Goal: Task Accomplishment & Management: Use online tool/utility

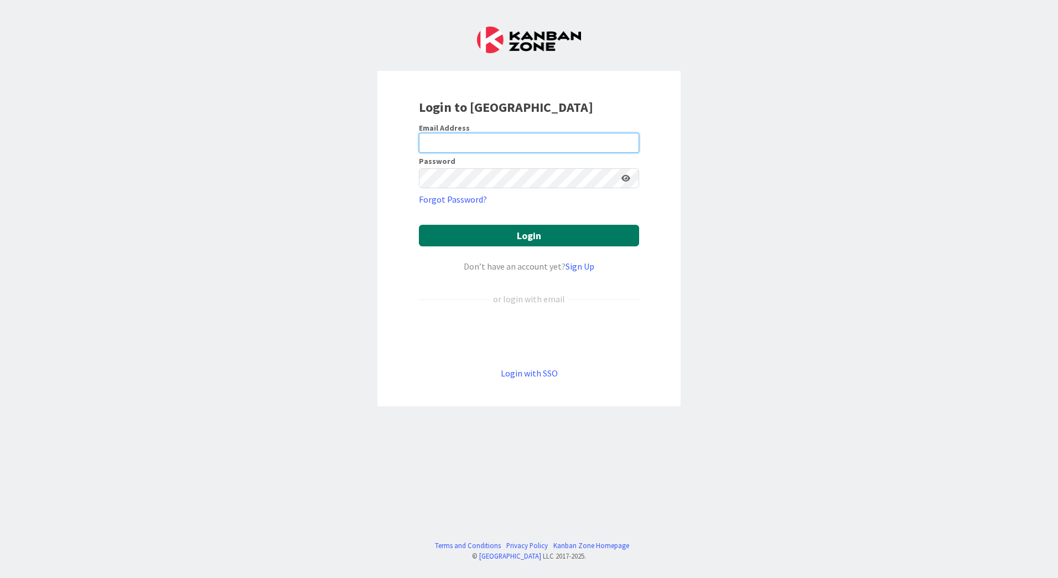
type input "[EMAIL_ADDRESS][PERSON_NAME][DOMAIN_NAME]"
click at [545, 237] on button "Login" at bounding box center [529, 236] width 220 height 22
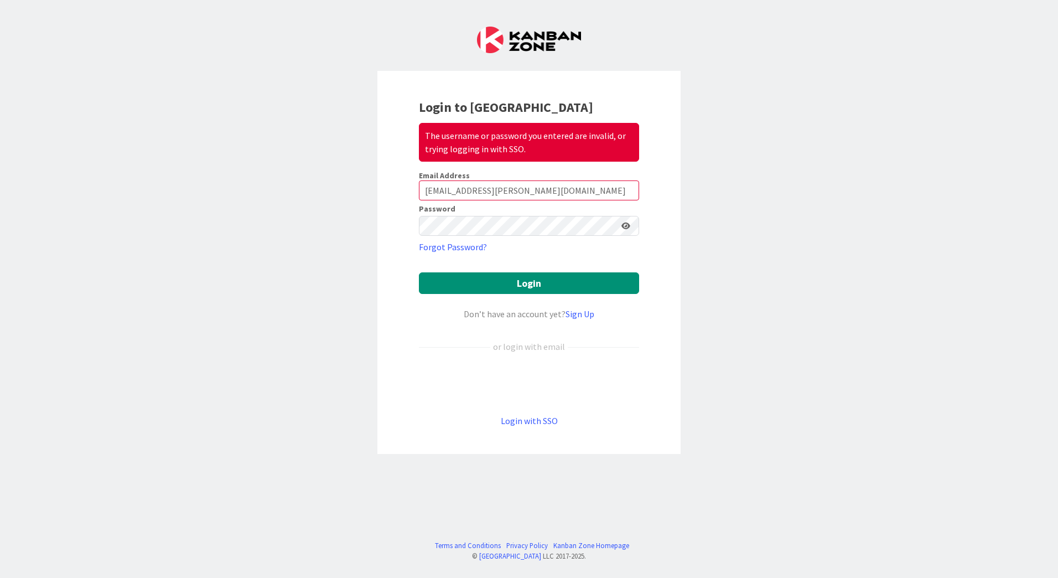
click at [610, 226] on keeper-lock "Open Keeper Popup" at bounding box center [610, 225] width 13 height 13
click at [609, 227] on keeper-lock "Open Keeper Popup" at bounding box center [610, 225] width 13 height 13
click at [760, 172] on div "Login to Kanban Zone The username or password you entered are invalid, or tryin…" at bounding box center [529, 289] width 1058 height 578
click at [608, 227] on keeper-lock "Open Keeper Popup" at bounding box center [610, 225] width 13 height 13
click at [553, 285] on button "Login" at bounding box center [529, 283] width 220 height 22
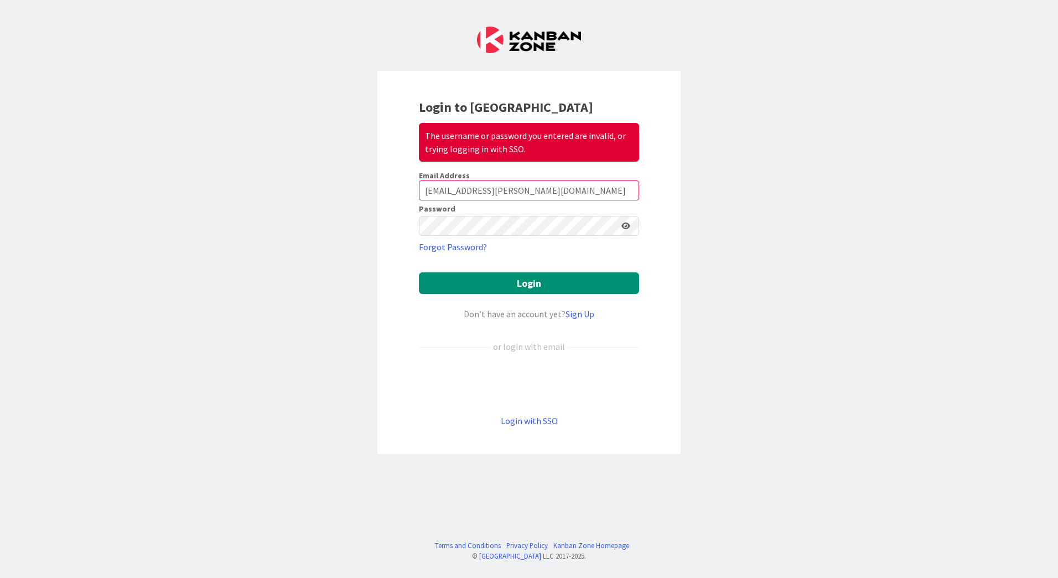
click at [630, 227] on icon at bounding box center [625, 226] width 9 height 8
click at [545, 284] on button "Login" at bounding box center [529, 283] width 220 height 22
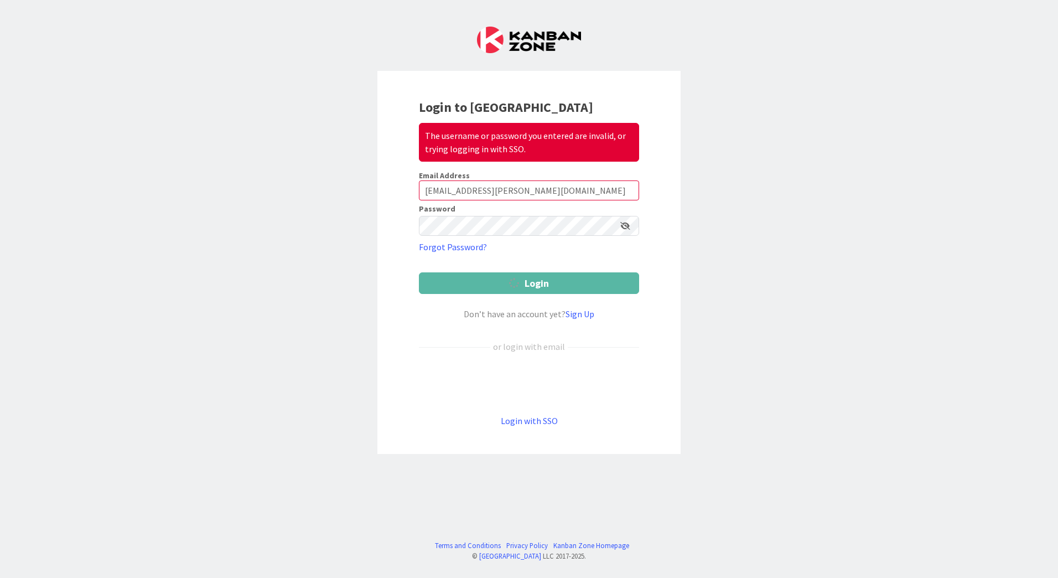
click at [545, 284] on button "Login" at bounding box center [529, 283] width 220 height 22
click at [547, 422] on link "Login with SSO" at bounding box center [529, 420] width 57 height 11
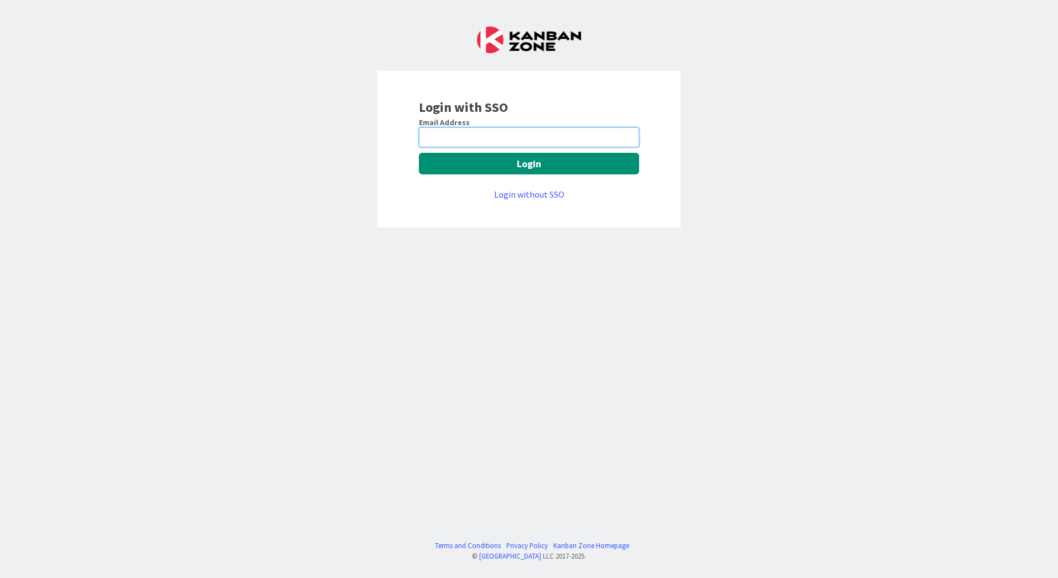
click at [513, 134] on input "email" at bounding box center [529, 137] width 220 height 20
click at [627, 137] on keeper-lock "Open Keeper Popup" at bounding box center [626, 137] width 13 height 13
type input "[EMAIL_ADDRESS][PERSON_NAME][DOMAIN_NAME]"
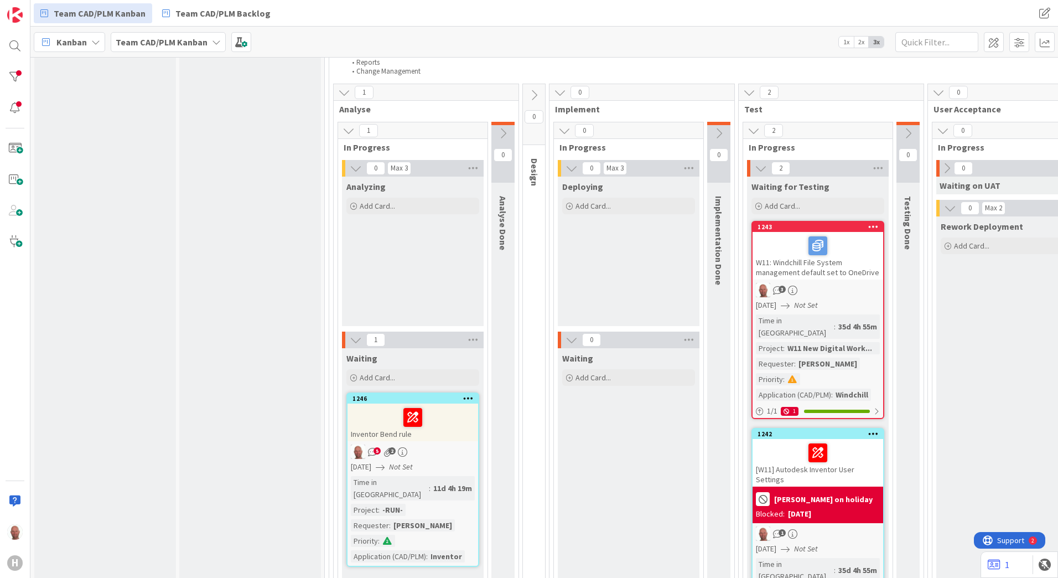
scroll to position [719, 0]
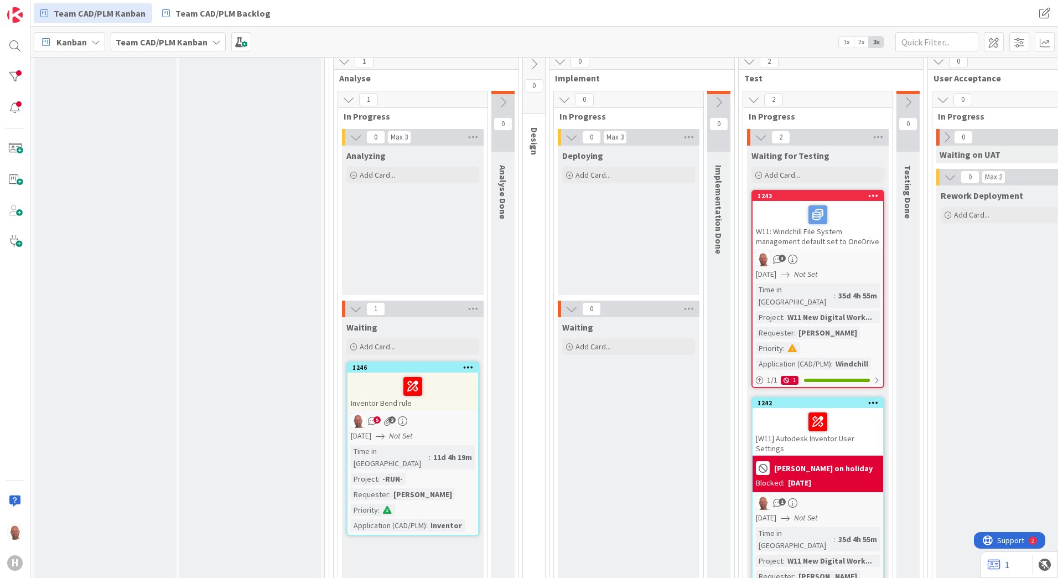
click at [802, 221] on div "W11: Windchill File System management default set to OneDrive" at bounding box center [817, 225] width 131 height 48
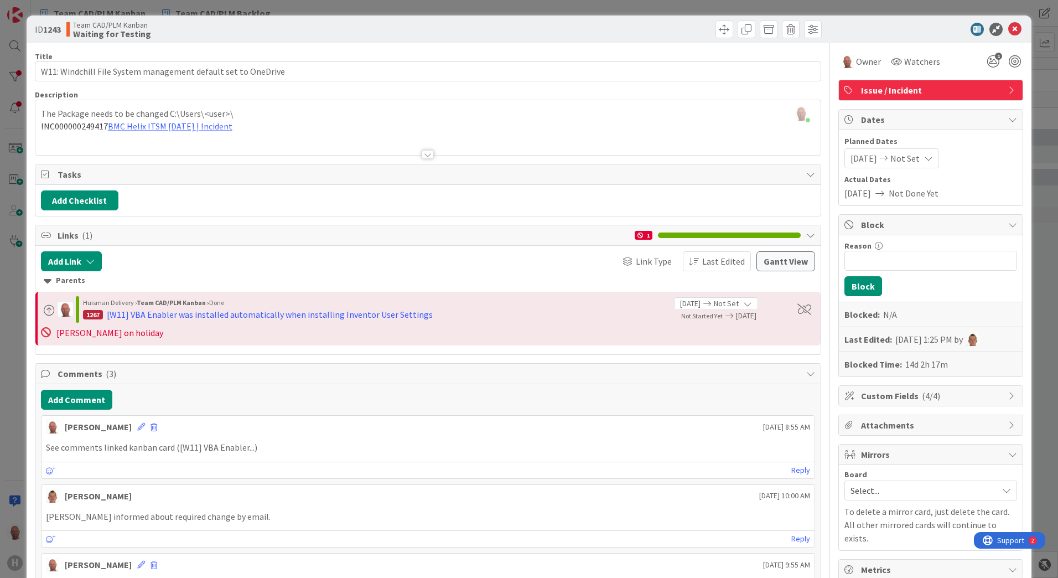
click at [166, 128] on div at bounding box center [427, 141] width 785 height 28
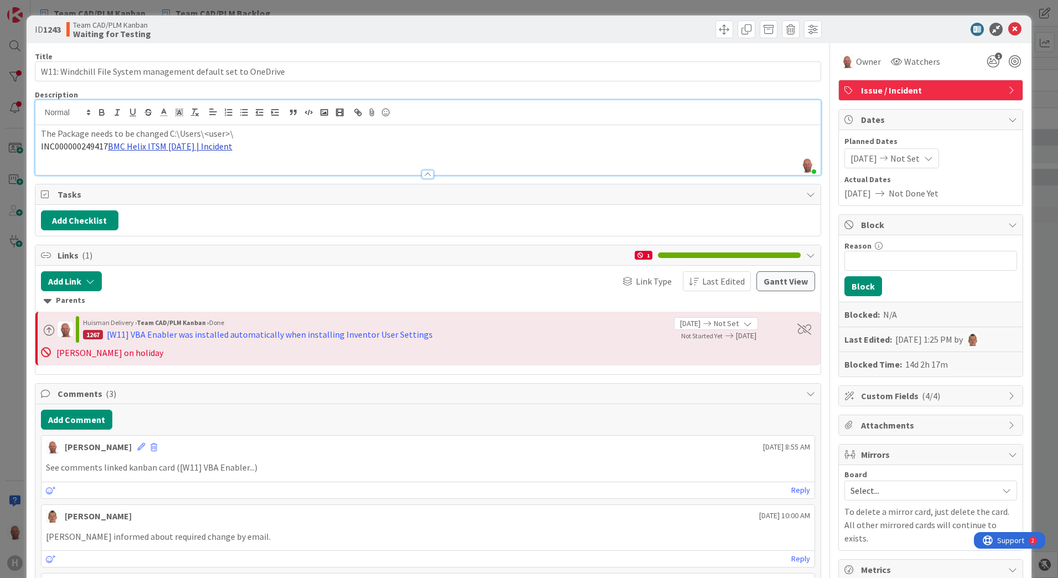
click at [164, 148] on link "BMC Helix ITSM [DATE] | Incident" at bounding box center [170, 146] width 124 height 11
click at [162, 161] on link "[URL][PERSON_NAME][DOMAIN_NAME]" at bounding box center [158, 167] width 111 height 14
